Goal: Task Accomplishment & Management: Complete application form

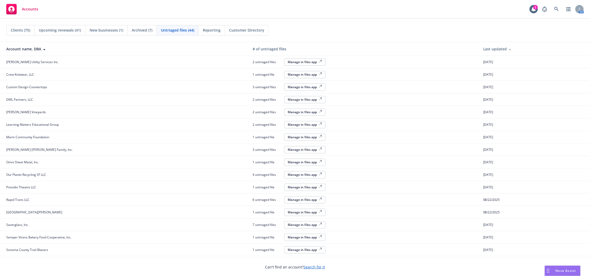
drag, startPoint x: 21, startPoint y: 30, endPoint x: 21, endPoint y: 26, distance: 3.6
click at [21, 26] on div "Clients (75)" at bounding box center [21, 30] width 28 height 10
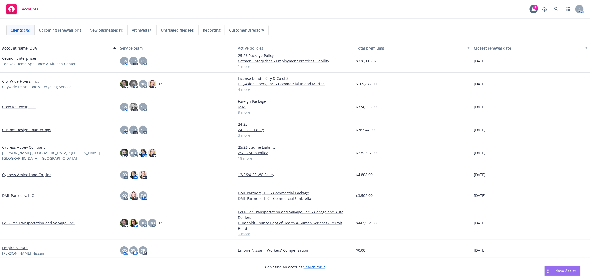
scroll to position [394, 0]
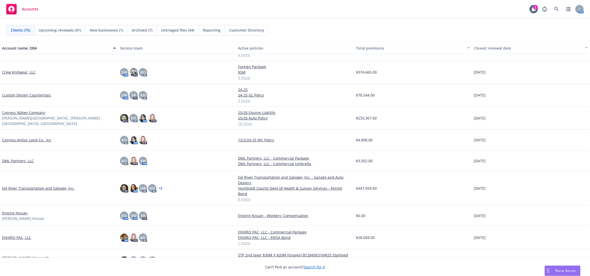
click at [50, 186] on link "Eel River Transportation and Salvage, Inc." at bounding box center [38, 187] width 73 height 5
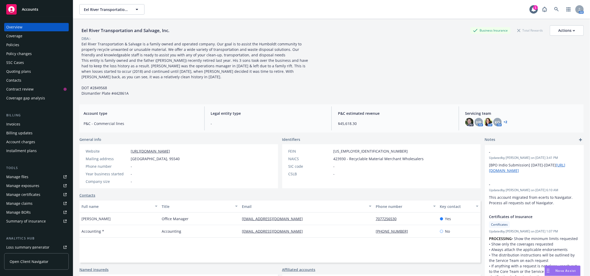
click at [36, 54] on div "Policy changes" at bounding box center [36, 53] width 60 height 8
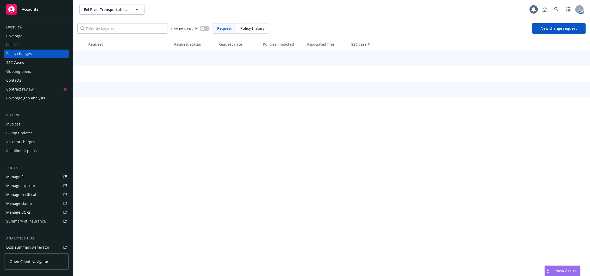
click at [43, 57] on div "Policy changes" at bounding box center [36, 53] width 60 height 8
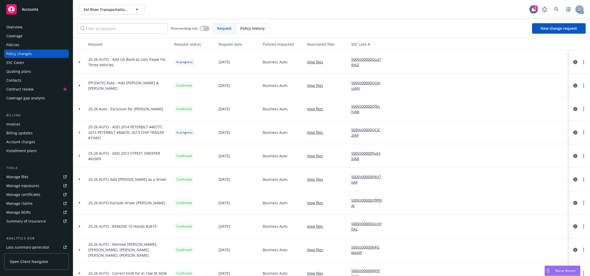
drag, startPoint x: 81, startPoint y: 108, endPoint x: 105, endPoint y: 120, distance: 26.9
click at [81, 108] on div at bounding box center [79, 109] width 9 height 2
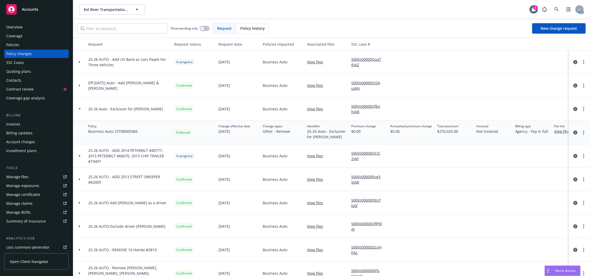
click at [315, 111] on link "View files" at bounding box center [317, 108] width 20 height 5
click at [112, 10] on span "Eel River Transportation and Salvage, Inc." at bounding box center [106, 9] width 45 height 5
type input "lawrence"
click at [112, 26] on strong "Lawrence Wine Estates LLC" at bounding box center [104, 27] width 39 height 10
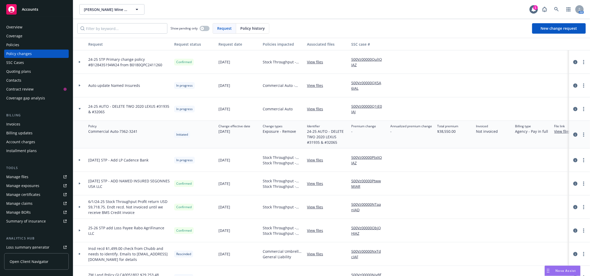
click at [33, 48] on div "Policies" at bounding box center [36, 45] width 60 height 8
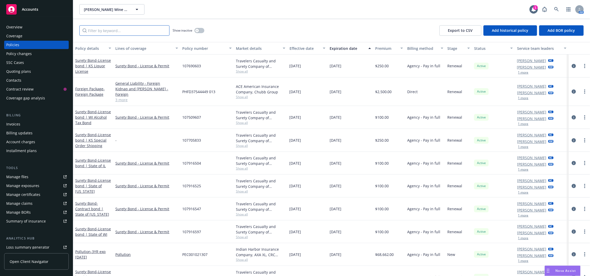
click at [115, 32] on input "Filter by keyword..." at bounding box center [124, 30] width 90 height 10
paste input "031077874"
type input "031077874"
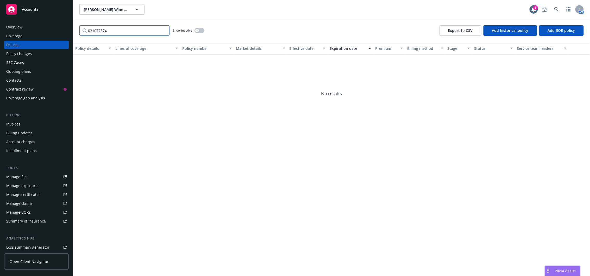
click at [163, 29] on input "031077874" at bounding box center [124, 30] width 90 height 10
click at [163, 31] on input "031077874" at bounding box center [124, 30] width 90 height 10
click at [165, 29] on input "031077874" at bounding box center [124, 30] width 90 height 10
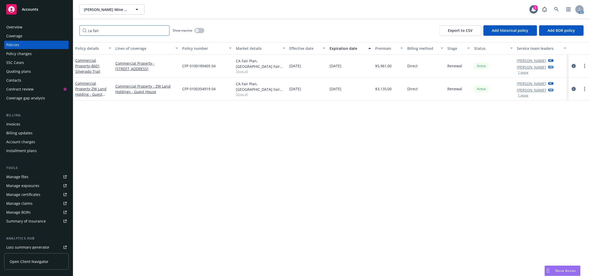
type input "ca fair"
click at [200, 31] on button "button" at bounding box center [200, 30] width 10 height 5
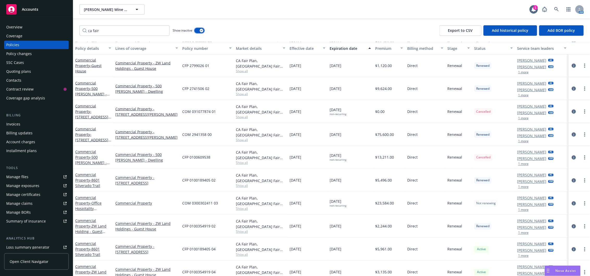
scroll to position [344, 0]
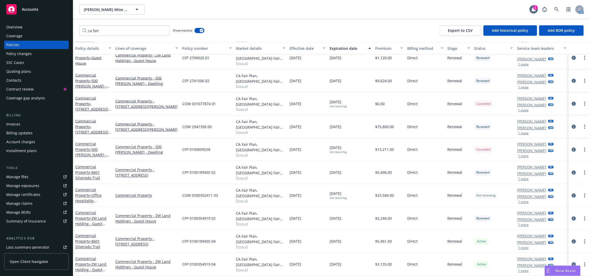
click at [33, 8] on span "Accounts" at bounding box center [30, 9] width 16 height 4
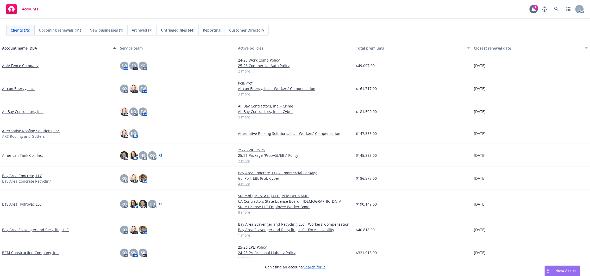
click at [173, 33] on div "Untriaged files (44)" at bounding box center [178, 30] width 42 height 10
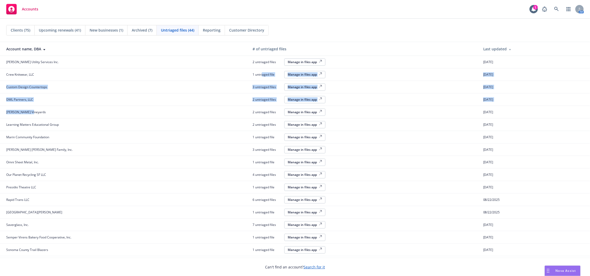
drag, startPoint x: 209, startPoint y: 117, endPoint x: 293, endPoint y: 77, distance: 93.0
click at [293, 79] on tbody "Casey Utility Services Inc. 2 untriaged files Manage in files app 08/16/2025 Cr…" at bounding box center [295, 181] width 590 height 250
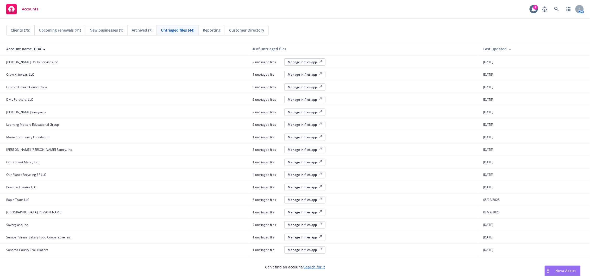
click at [308, 48] on div "# of untriaged files" at bounding box center [364, 48] width 222 height 5
click at [18, 32] on span "Clients (75)" at bounding box center [21, 29] width 20 height 5
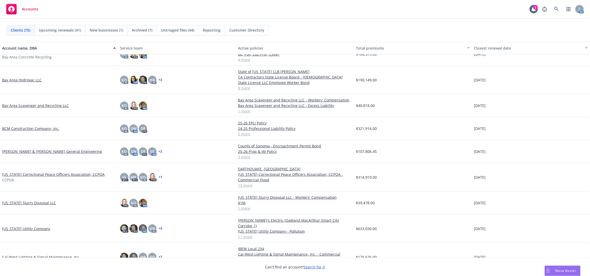
scroll to position [162, 0]
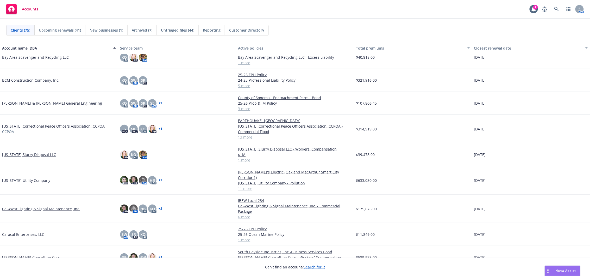
click at [18, 254] on link "Carson Consulting Corp" at bounding box center [31, 256] width 58 height 5
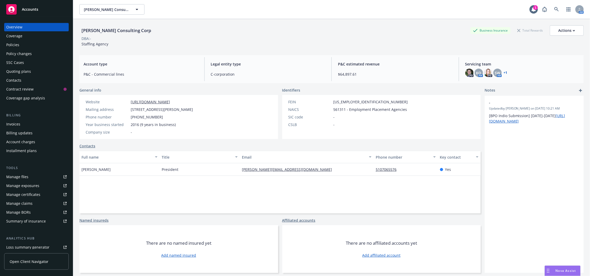
click at [30, 54] on div "Policy changes" at bounding box center [19, 53] width 26 height 8
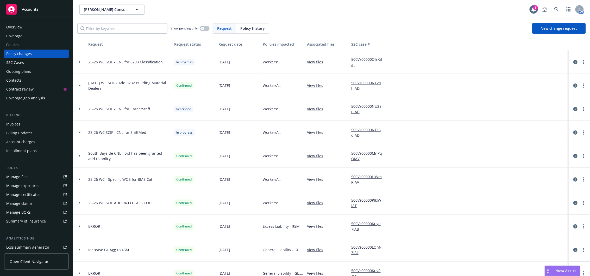
click at [78, 62] on div at bounding box center [79, 62] width 9 height 2
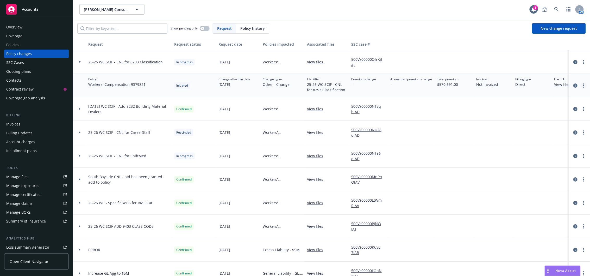
click at [581, 85] on link "more" at bounding box center [584, 85] width 6 height 6
click at [574, 85] on icon "circleInformation" at bounding box center [576, 85] width 4 height 4
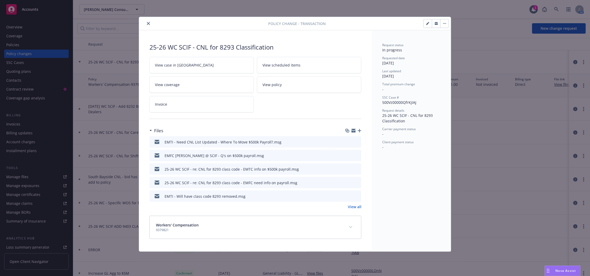
click at [362, 131] on div "25-26 WC SCIF - CNL for 8293 Classification View case in SSC View scheduled ite…" at bounding box center [255, 140] width 233 height 221
click at [359, 130] on icon "button" at bounding box center [360, 131] width 4 height 4
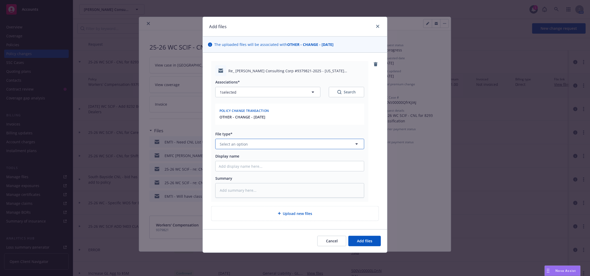
click at [262, 143] on button "Select an option" at bounding box center [289, 144] width 149 height 10
type input "change"
click at [260, 166] on input "Display name" at bounding box center [290, 166] width 148 height 10
type textarea "x"
type input "E"
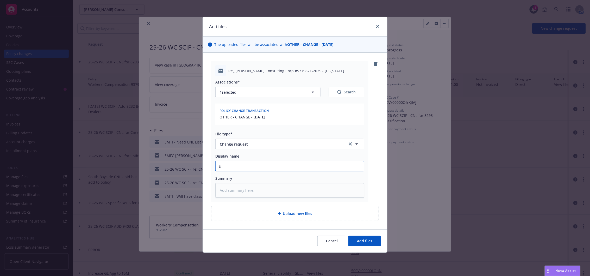
type textarea "x"
type input "EM"
type textarea "x"
type input "EMT"
click at [258, 167] on input "EMT" at bounding box center [290, 166] width 148 height 10
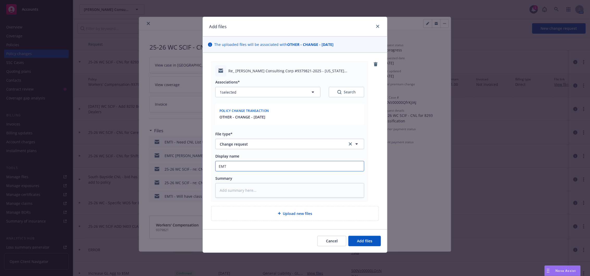
type textarea "x"
type input "EMTI"
type textarea "x"
type input "EMTI"
type textarea "x"
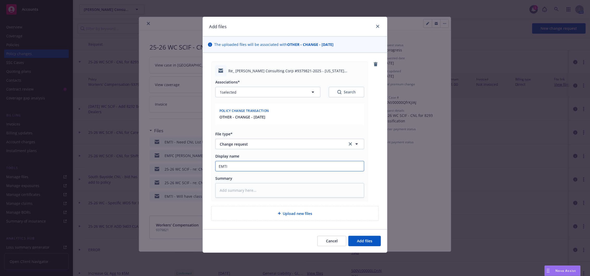
type input "EMTI -"
type textarea "x"
type input "EMTI -"
type textarea "x"
type input "EMTI - W"
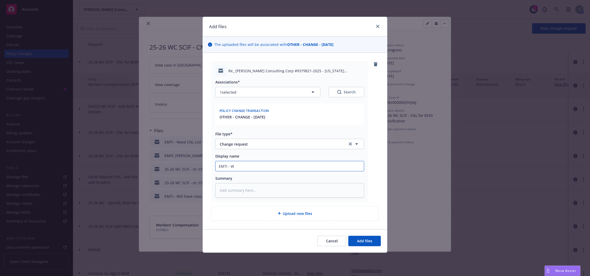
type textarea "x"
type input "EMTI - Wi"
type textarea "x"
type input "EMTI - Wil"
type textarea "x"
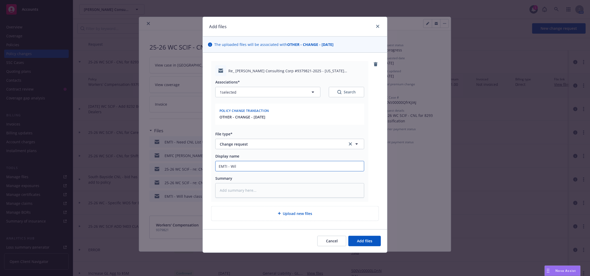
type input "EMTI - Will"
type textarea "x"
type input "EMTI - Will"
type textarea "x"
type input "EMTI - Will m"
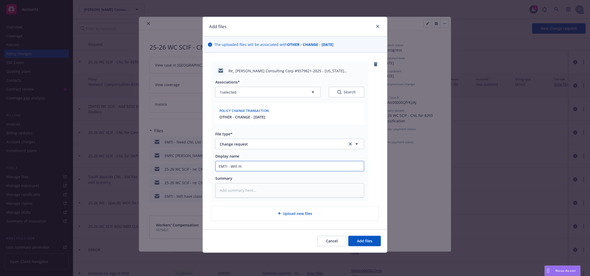
type textarea "x"
type input "EMTI - Will mo"
type textarea "x"
type input "EMTI - Will mov"
type textarea "x"
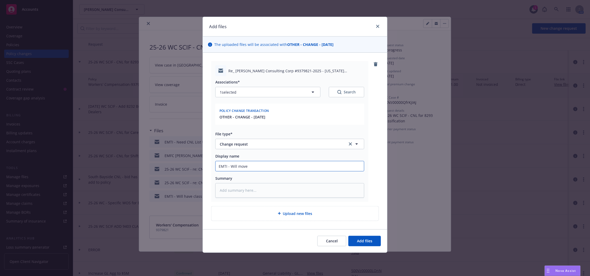
type input "EMTI - Will move"
type textarea "x"
type input "EMTI - Will move $"
type textarea "x"
type input "EMTI - Will move $5"
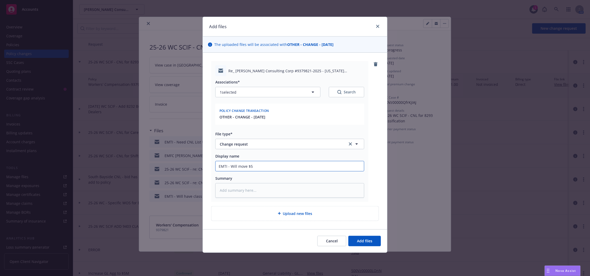
type textarea "x"
type input "EMTI - Will move $50"
type textarea "x"
type input "EMTI - Will move $500"
type textarea "x"
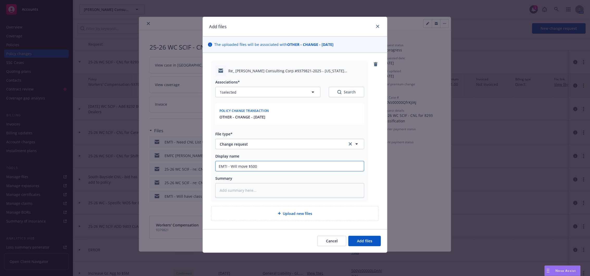
type input "EMTI - Will move $500k"
type textarea "x"
type input "EMTI - Will move $500k"
type textarea "x"
type input "EMTI - Will move $500k p"
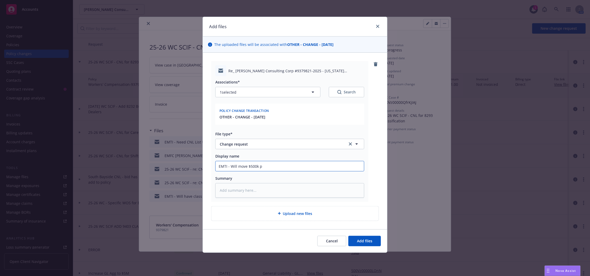
type textarea "x"
type input "EMTI - Will move $500k pay"
type textarea "x"
type input "EMTI - Will move $500k payr"
type textarea "x"
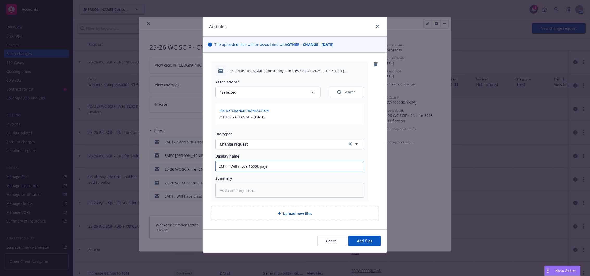
type input "EMTI - Will move $500k payro"
type textarea "x"
type input "EMTI - Will move $500k payrol"
type textarea "x"
type input "EMTI - Will move $500k payroll"
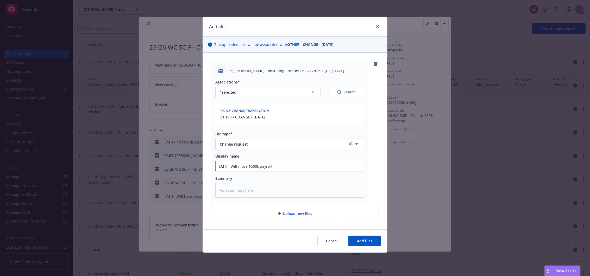
type textarea "x"
type input "EMTI - Will move $500k payroll"
type textarea "x"
type input "EMTI - Will move $500k payroll t"
type textarea "x"
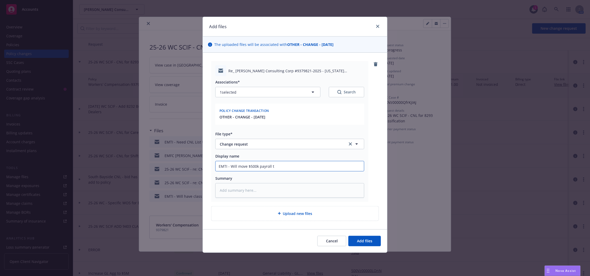
type input "EMTI - Will move $500k payroll to"
type textarea "x"
type input "EMTI - Will move $500k payroll to"
type textarea "x"
type input "EMTI - Will move $500k payroll to 8"
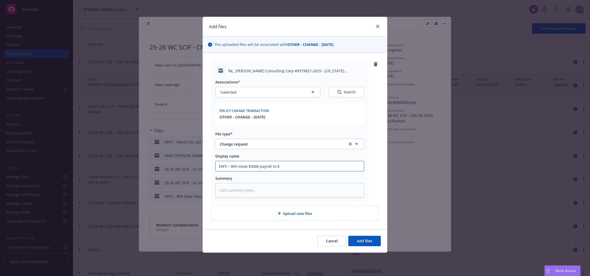
type textarea "x"
type input "EMTI - Will move $500k payroll to 82"
type textarea "x"
type input "EMTI - Will move $500k payroll to 829"
type textarea "x"
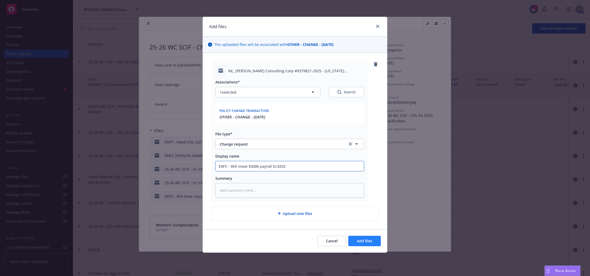
type input "EMTI - Will move $500k payroll to 8292"
click at [366, 238] on button "Add files" at bounding box center [364, 240] width 33 height 10
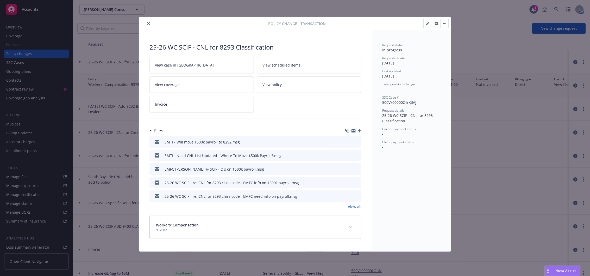
click at [362, 130] on div "25-26 WC SCIF - CNL for 8293 Classification View case in SSC View scheduled ite…" at bounding box center [255, 140] width 233 height 221
click at [359, 131] on icon "button" at bounding box center [360, 131] width 4 height 4
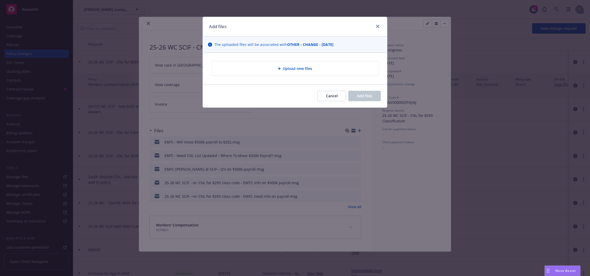
type textarea "x"
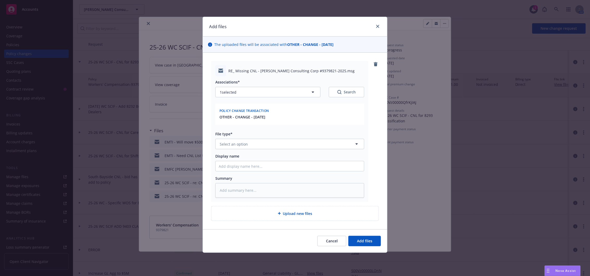
drag, startPoint x: 240, startPoint y: 152, endPoint x: 240, endPoint y: 147, distance: 4.7
click at [240, 149] on div "Associations* 1 selected Search Policy change transaction OTHER - CHANGE - 08/1…" at bounding box center [289, 136] width 149 height 121
click at [240, 145] on span "Select an option" at bounding box center [234, 143] width 28 height 5
type input "change"
type textarea "x"
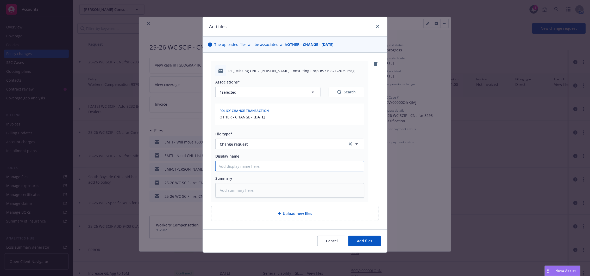
type textarea "x"
type input "EM"
type textarea "x"
type input "EMT"
type textarea "x"
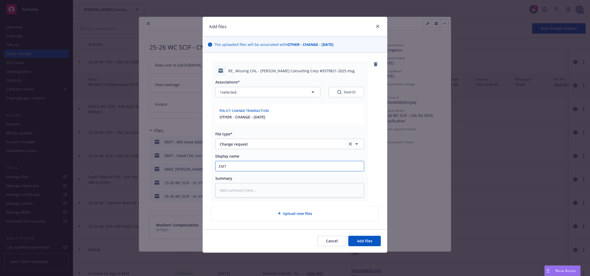
type input "EMTI"
type textarea "x"
type input "EMT"
type textarea "x"
type input "EMTC"
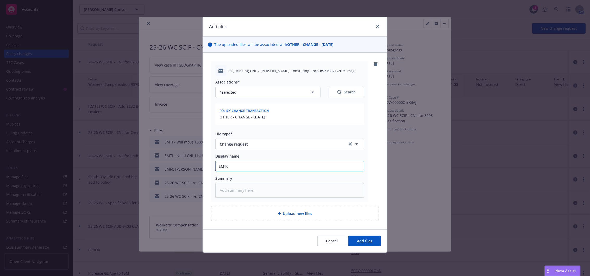
type textarea "x"
type input "EMTC"
type textarea "x"
type input "EMTC S"
type textarea "x"
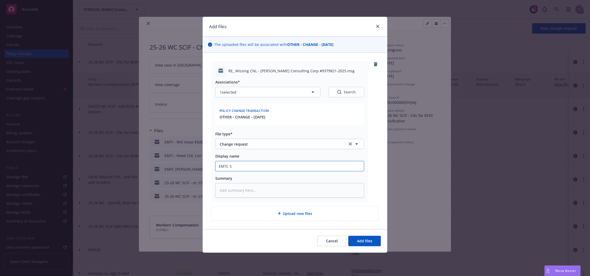
type input "EMTC SC"
type textarea "x"
type input "EMTC SCI"
type textarea "x"
type input "EMTC SCIF"
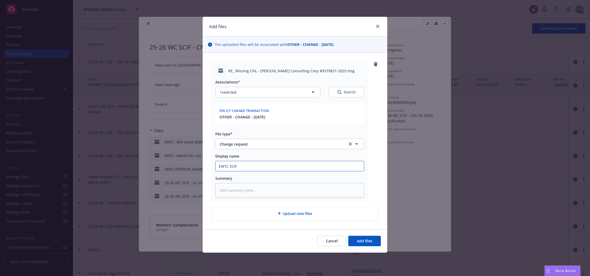
type textarea "x"
type input "EMTC SCIF -"
type textarea "x"
type input "EMTC SCIF -"
type textarea "x"
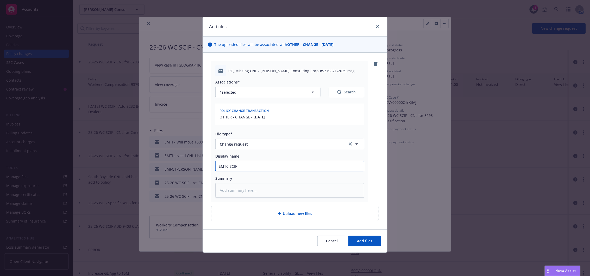
type input "EMTC SCIF - M"
type textarea "x"
type input "EMTC SCIF - Mo"
type textarea "x"
type input "EMTC SCIF - Mov"
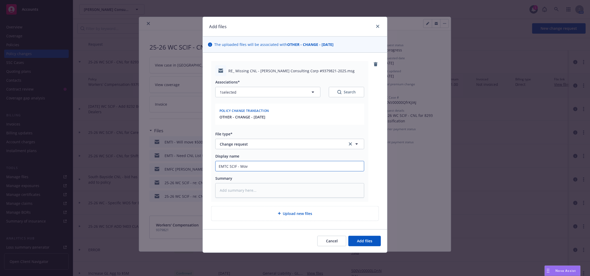
type textarea "x"
type input "EMTC SCIF - Move"
type textarea "x"
type input "EMTC SCIF - Move"
type textarea "x"
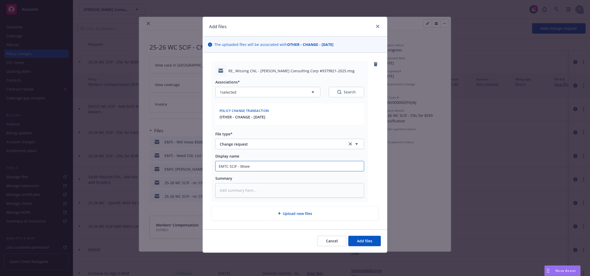
type input "EMTC SCIF - Move p"
type textarea "x"
type input "EMTC SCIF - Move pa"
type textarea "x"
type input "EMTC SCIF - Move pay"
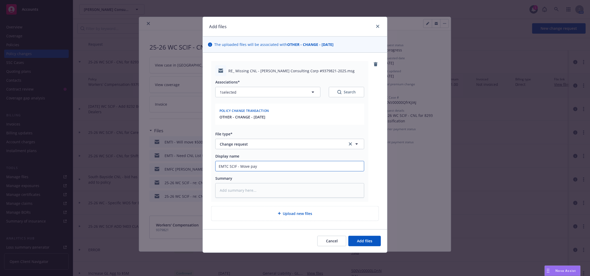
type textarea "x"
type input "EMTC SCIF - Move payr"
type textarea "x"
type input "EMTC SCIF - Move payro"
type textarea "x"
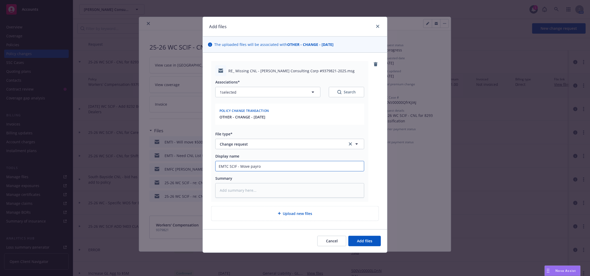
type input "EMTC SCIF - Move payrol"
type textarea "x"
type input "EMTC SCIF - Move payroll"
type textarea "x"
type input "EMTC SCIF - Move payroll t"
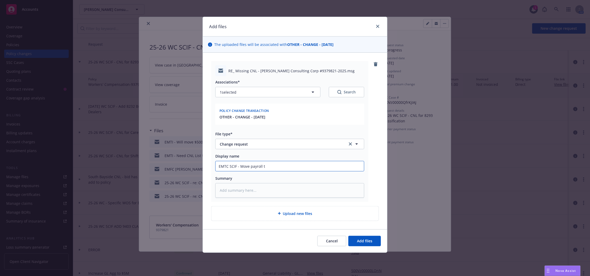
type textarea "x"
type input "EMTC SCIF - Move payroll to"
type textarea "x"
type input "EMTC SCIF - Move payroll to"
type textarea "x"
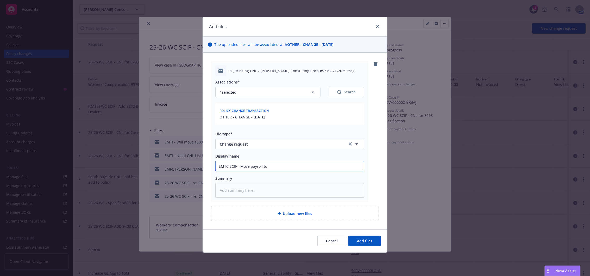
type input "EMTC SCIF - Move $payroll to"
type textarea "x"
type input "EMTC SCIF - Move $5payroll to"
type textarea "x"
type input "EMTC SCIF - Move $50payroll to"
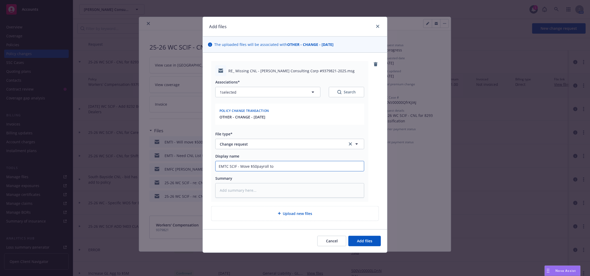
type textarea "x"
type input "EMTC SCIF - Move $500 payroll to"
type textarea "x"
type input "EMTC SCIF - Move $500payroll to"
type textarea "x"
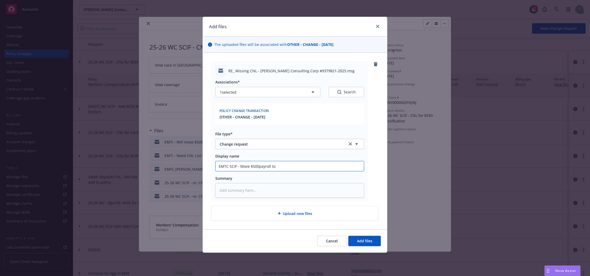
type input "EMTC SCIF - Move $500kpayroll to"
type textarea "x"
type input "EMTC SCIF - Move $500k payroll to"
type textarea "x"
type input "EMTC SCIF - Move $500k payroll to"
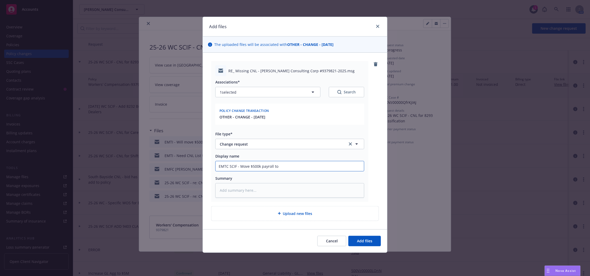
type textarea "x"
type input "EMTC SCIF - Move $500k payroll to"
type textarea "x"
type input "EMTC SCIF - Move $500k payroll to 8"
type textarea "x"
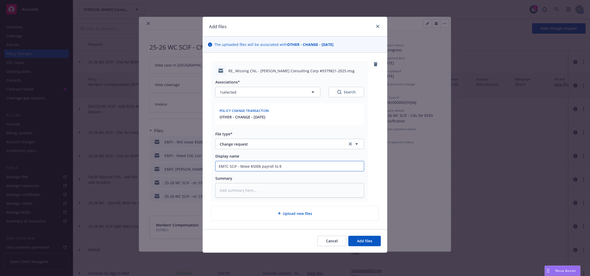
type input "EMTC SCIF - Move $500k payroll to 82"
type textarea "x"
type input "EMTC SCIF - Move $500k payroll to 829"
type textarea "x"
type input "EMTC SCIF - Move $500k payroll to 8292"
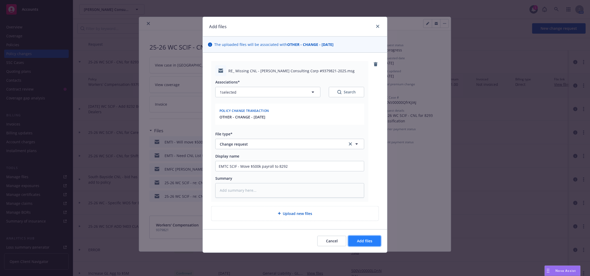
click at [373, 239] on button "Add files" at bounding box center [364, 240] width 33 height 10
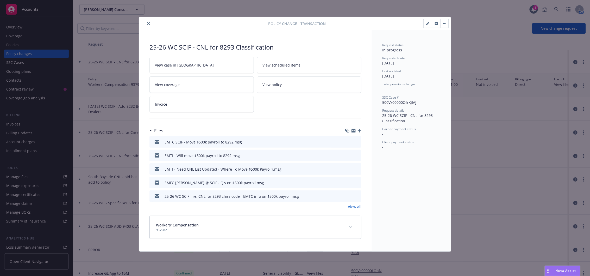
click at [361, 132] on icon "button" at bounding box center [360, 131] width 4 height 4
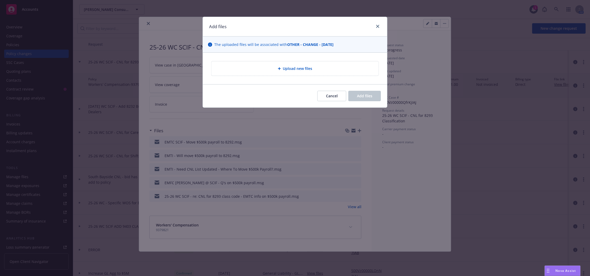
type textarea "x"
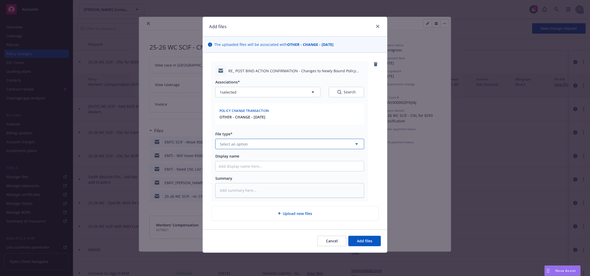
click at [272, 144] on button "Select an option" at bounding box center [289, 144] width 149 height 10
type input "change"
type textarea "x"
type input "E"
type textarea "x"
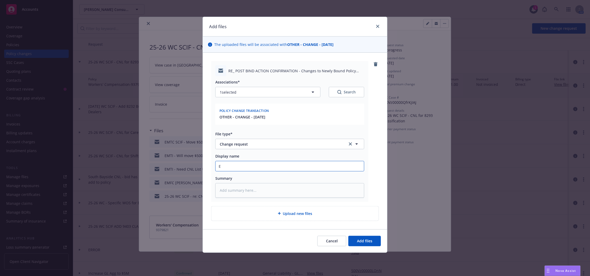
type input "EM"
type textarea "x"
type input "EMF"
type textarea "x"
type input "EMFC"
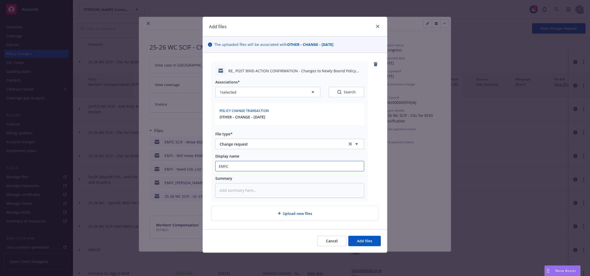
type textarea "x"
type input "EMFC"
type textarea "x"
type input "EMFC -"
type textarea "x"
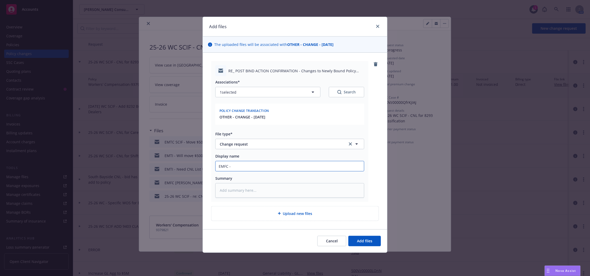
type input "EMFC -"
type textarea "x"
type input "EMFC - P"
type textarea "x"
type input "EMFC - Pa"
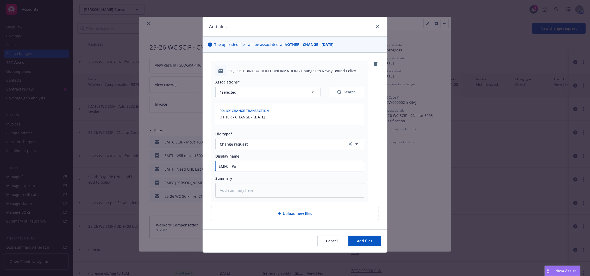
type textarea "x"
type input "EMFC - Pay"
type textarea "x"
type input "EMFC - Payr"
type textarea "x"
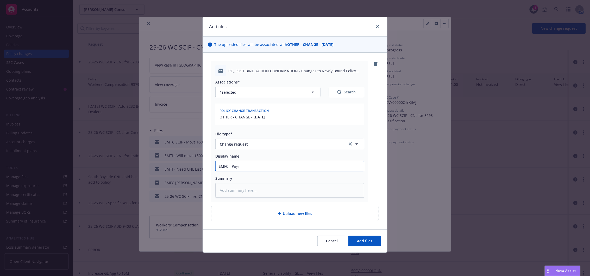
type input "EMFC - Payro"
type textarea "x"
type input "EMFC - Payrol"
type textarea "x"
type input "EMFC - Payroll"
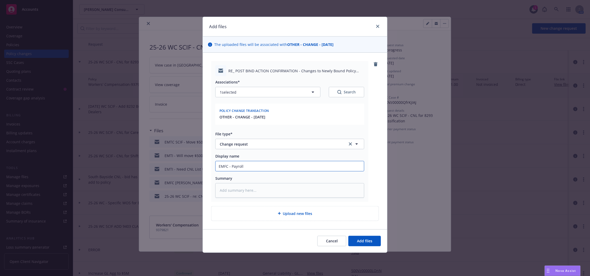
type textarea "x"
type input "EMFC - Payroll"
type textarea "x"
type input "EMFC - Payroll w"
type textarea "x"
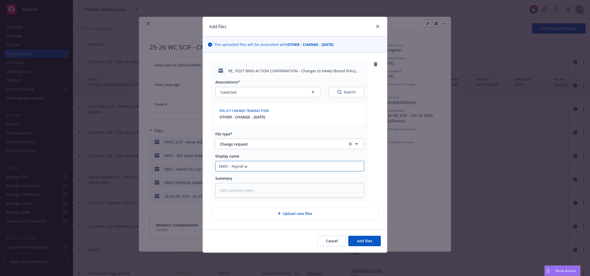
type input "EMFC - Payroll wa"
type textarea "x"
type input "EMFC - Payroll was"
click at [373, 240] on button "Add files" at bounding box center [364, 240] width 33 height 10
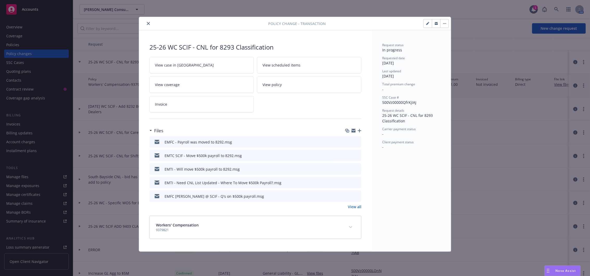
click at [360, 132] on icon "button" at bounding box center [360, 131] width 4 height 4
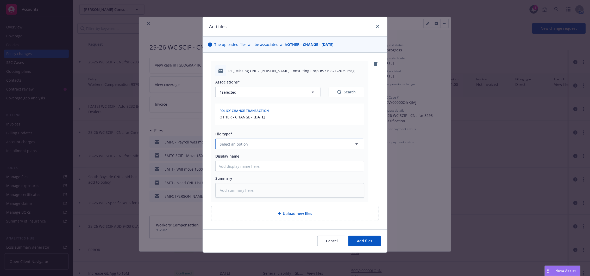
click at [251, 147] on button "Select an option" at bounding box center [289, 144] width 149 height 10
click at [357, 240] on span "Add files" at bounding box center [364, 240] width 15 height 5
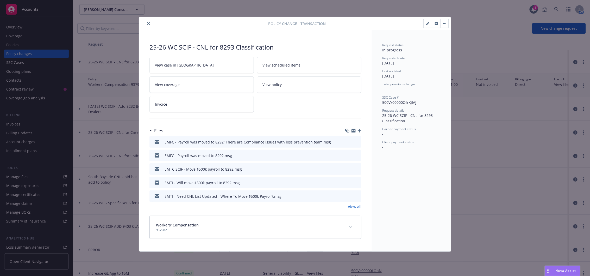
drag, startPoint x: 443, startPoint y: 23, endPoint x: 443, endPoint y: 26, distance: 2.9
click at [443, 23] on icon "button" at bounding box center [444, 23] width 3 height 1
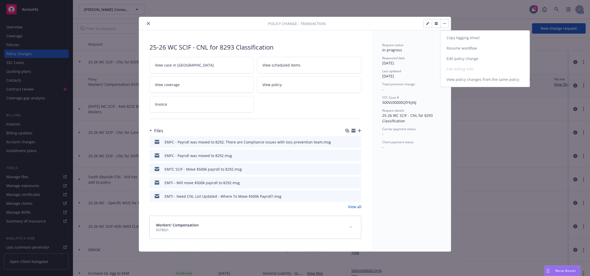
click at [462, 48] on link "Resume workflow" at bounding box center [485, 48] width 89 height 10
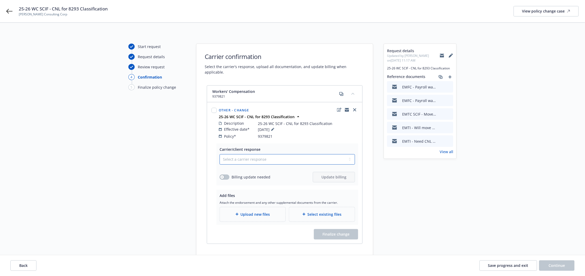
drag, startPoint x: 283, startPoint y: 152, endPoint x: 279, endPoint y: 159, distance: 8.2
click at [282, 155] on select "Select a carrier response Accepted Accepted with revision No endorsement needed…" at bounding box center [287, 159] width 135 height 10
click at [220, 154] on select "Select a carrier response Accepted Accepted with revision No endorsement needed…" at bounding box center [287, 159] width 135 height 10
click at [224, 174] on button "button" at bounding box center [225, 176] width 10 height 5
click at [332, 174] on span "Update billing" at bounding box center [333, 176] width 25 height 5
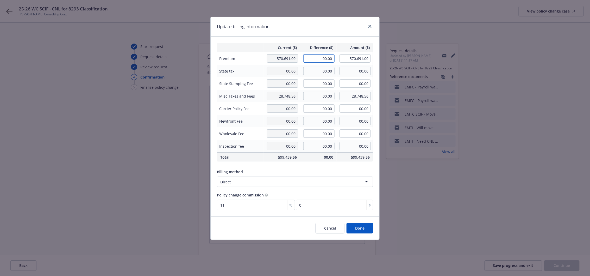
click at [315, 58] on input "00.00" at bounding box center [318, 58] width 31 height 8
click at [365, 229] on button "Done" at bounding box center [360, 228] width 27 height 10
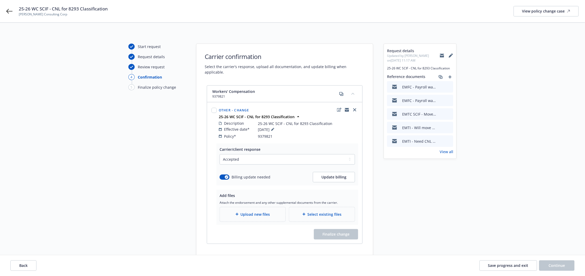
click at [265, 211] on span "Upload new files" at bounding box center [255, 213] width 29 height 5
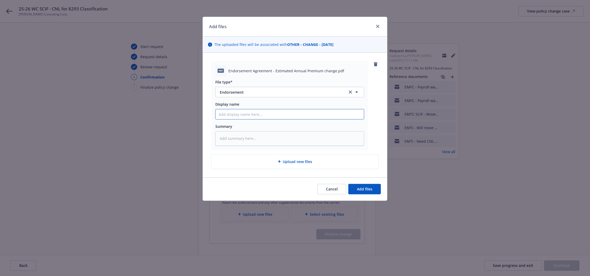
click at [260, 114] on input "Display name" at bounding box center [290, 114] width 148 height 10
click at [249, 114] on input "Display name" at bounding box center [290, 114] width 148 height 10
click at [342, 190] on button "Cancel" at bounding box center [332, 189] width 29 height 10
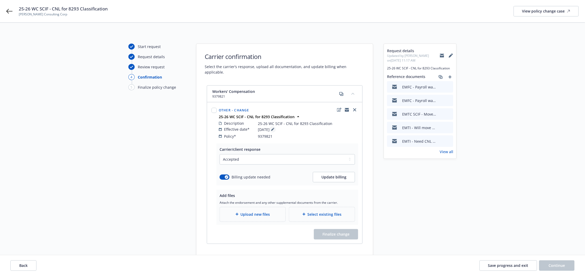
click at [274, 128] on icon at bounding box center [272, 129] width 3 height 3
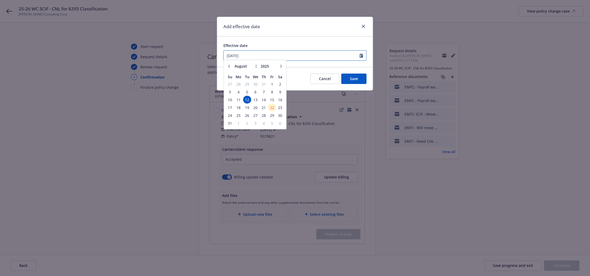
click at [257, 56] on input "08/12/2025" at bounding box center [292, 56] width 136 height 10
click at [229, 67] on icon "button" at bounding box center [229, 67] width 2 height 3
click at [237, 94] on span "5" at bounding box center [239, 93] width 8 height 7
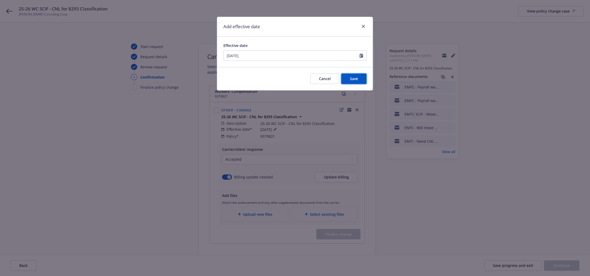
click at [348, 78] on button "Save" at bounding box center [353, 78] width 25 height 10
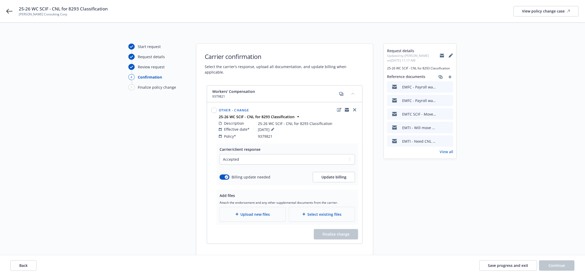
click at [261, 211] on span "Upload new files" at bounding box center [255, 213] width 29 height 5
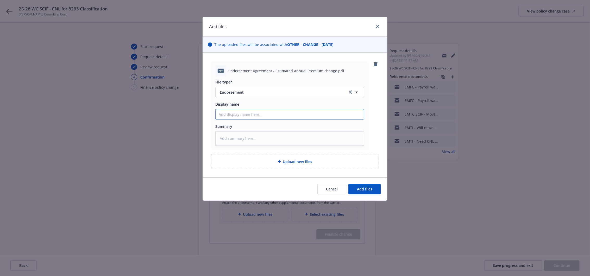
click at [264, 116] on input "Display name" at bounding box center [290, 114] width 148 height 10
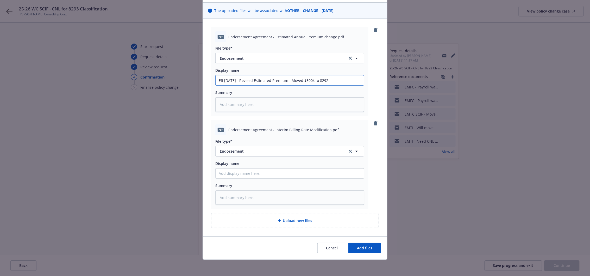
scroll to position [34, 0]
click at [250, 85] on input "Display name" at bounding box center [290, 80] width 148 height 10
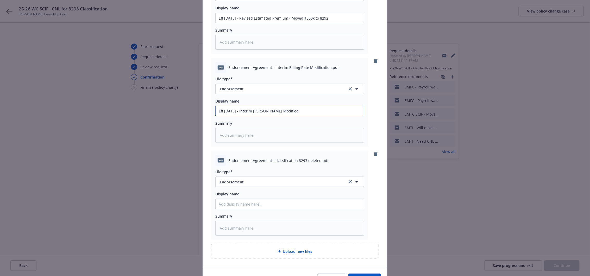
scroll to position [127, 0]
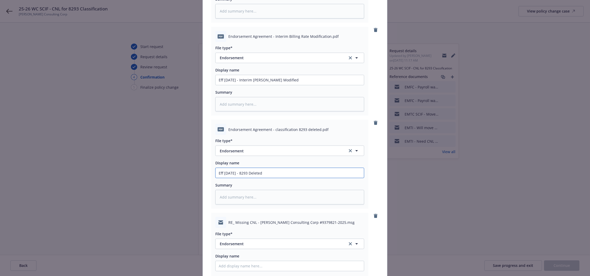
scroll to position [220, 0]
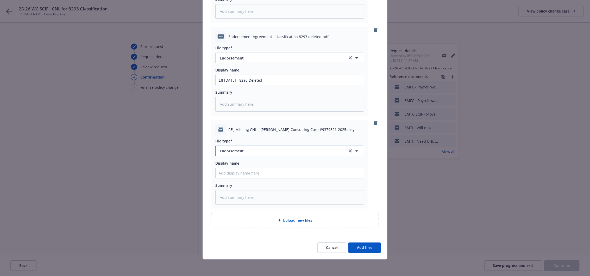
click at [248, 154] on button "Endorsement" at bounding box center [289, 151] width 149 height 10
click at [369, 250] on button "Add files" at bounding box center [364, 247] width 33 height 10
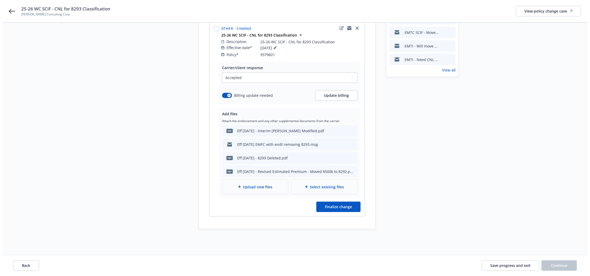
scroll to position [84, 0]
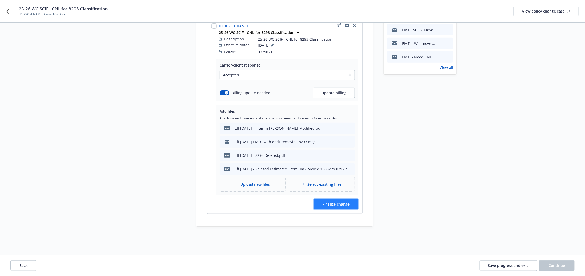
click at [348, 201] on span "Finalize change" at bounding box center [335, 203] width 27 height 5
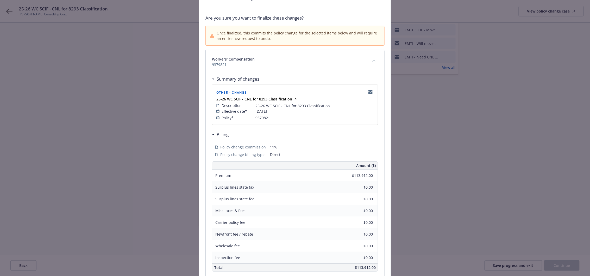
scroll to position [77, 0]
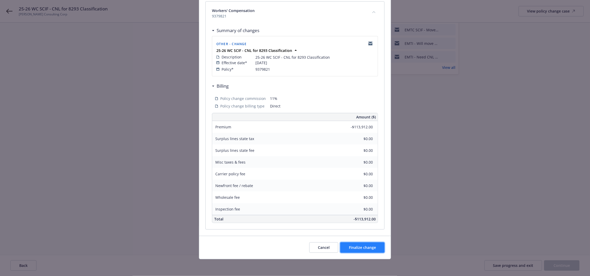
click at [365, 248] on span "Finalize change" at bounding box center [362, 247] width 27 height 5
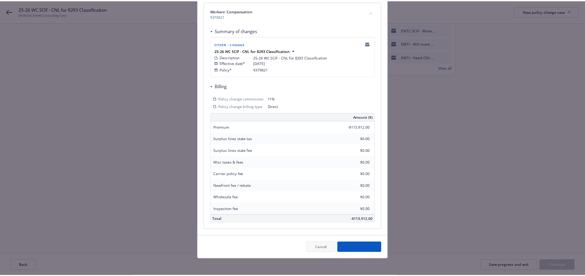
scroll to position [84, 0]
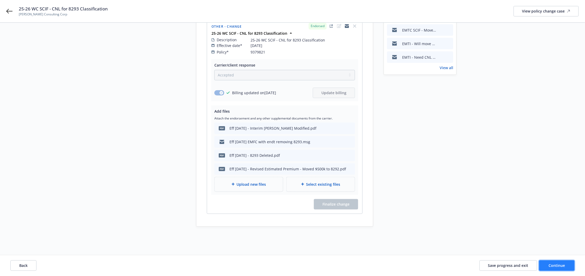
click at [554, 267] on span "Continue" at bounding box center [557, 265] width 16 height 5
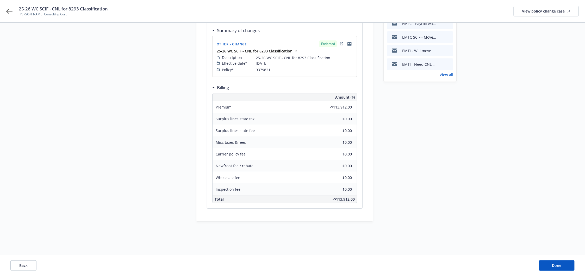
scroll to position [77, 0]
click at [555, 265] on span "Done" at bounding box center [556, 265] width 9 height 5
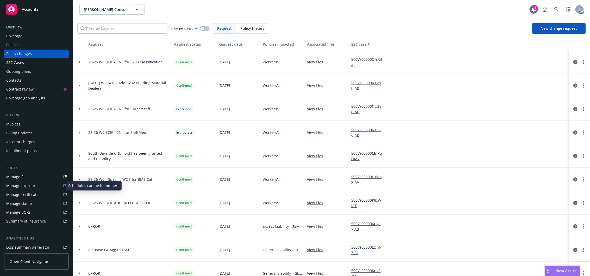
click at [26, 186] on div "Manage exposures" at bounding box center [22, 185] width 33 height 8
click at [18, 46] on div "Policies" at bounding box center [12, 45] width 13 height 8
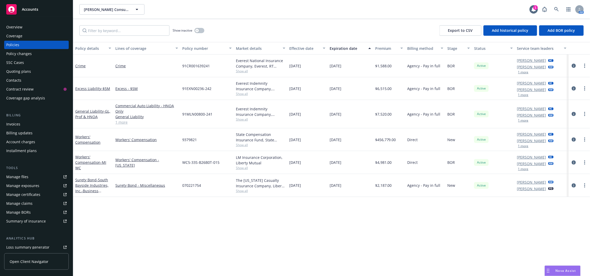
click at [18, 73] on div "Quoting plans" at bounding box center [18, 71] width 25 height 8
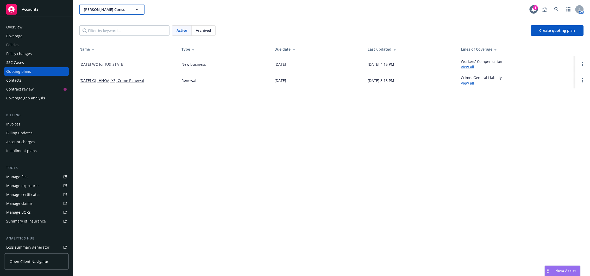
click at [115, 10] on span "Carson Consulting Corp" at bounding box center [106, 9] width 45 height 5
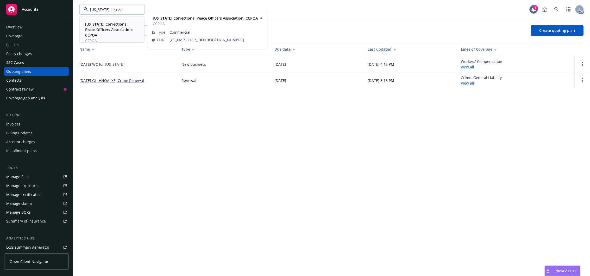
click at [124, 27] on strong "California Correctional Peace Officers Association; CCPOA" at bounding box center [109, 30] width 48 height 16
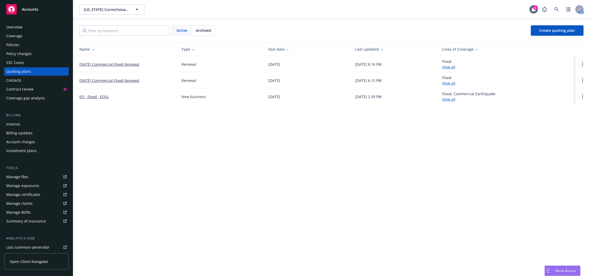
click at [35, 48] on div "Policies" at bounding box center [36, 45] width 60 height 8
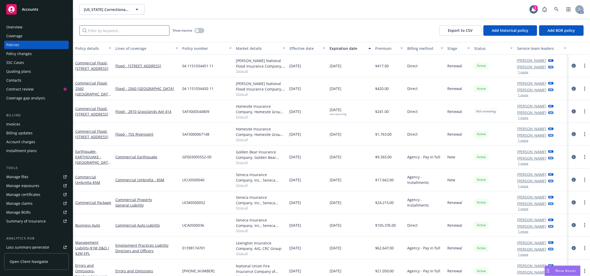
click at [131, 29] on input "Filter by keyword..." at bounding box center [124, 30] width 90 height 10
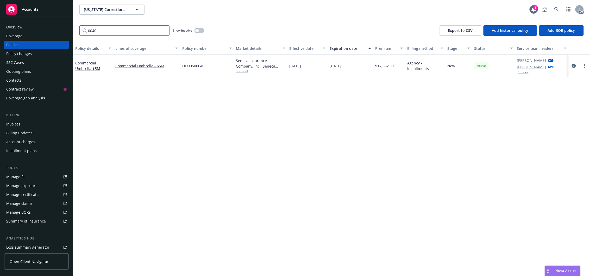
click at [146, 29] on input "0040" at bounding box center [124, 30] width 90 height 10
click at [122, 32] on input "0052" at bounding box center [124, 30] width 90 height 10
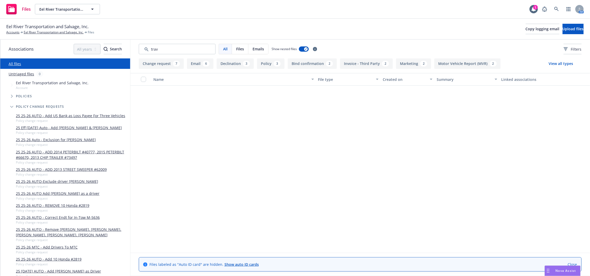
scroll to position [324, 0]
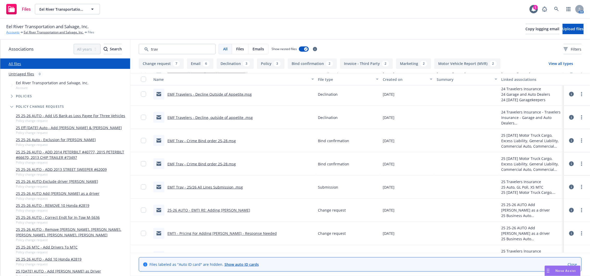
click at [8, 33] on link "Accounts" at bounding box center [12, 32] width 13 height 5
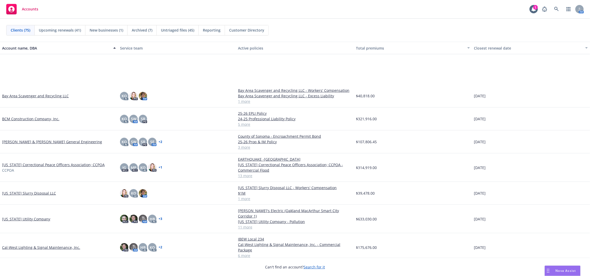
scroll to position [197, 0]
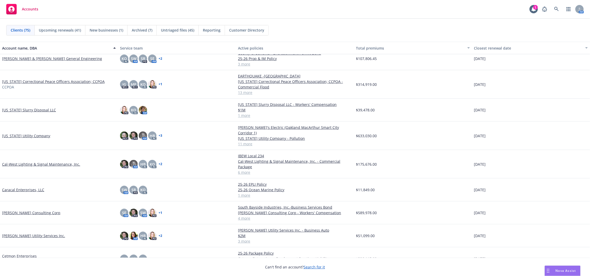
click at [29, 210] on link "Carson Consulting Corp" at bounding box center [31, 212] width 58 height 5
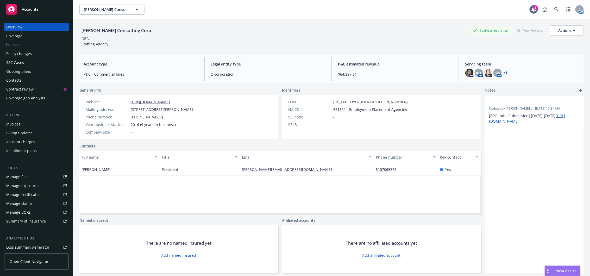
click at [34, 45] on div "Policies" at bounding box center [36, 45] width 60 height 8
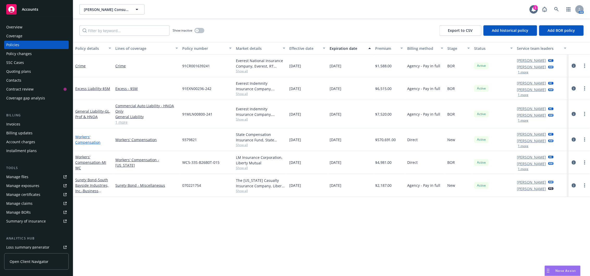
click at [80, 140] on link "Workers' Compensation" at bounding box center [87, 139] width 25 height 10
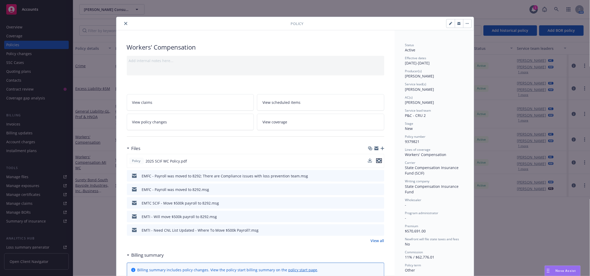
click at [377, 161] on icon "preview file" at bounding box center [379, 161] width 5 height 4
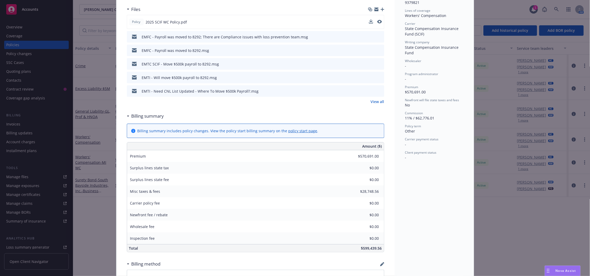
scroll to position [23, 0]
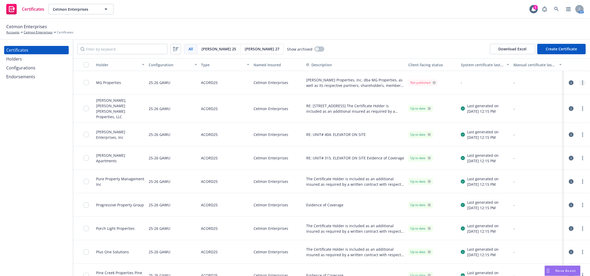
click at [580, 84] on link "more" at bounding box center [583, 82] width 6 height 6
click at [523, 114] on link "Regenerate" at bounding box center [538, 114] width 83 height 10
click at [580, 83] on link "more" at bounding box center [583, 82] width 6 height 6
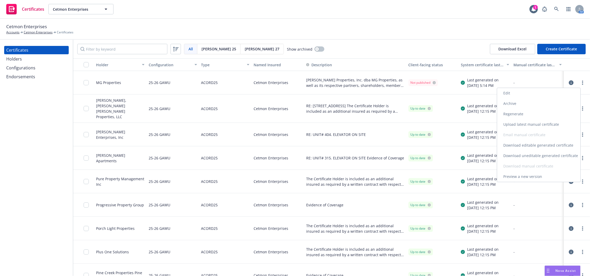
click at [558, 154] on link "Download uneditable generated certificate" at bounding box center [538, 155] width 83 height 10
